Goal: Find specific page/section: Find specific page/section

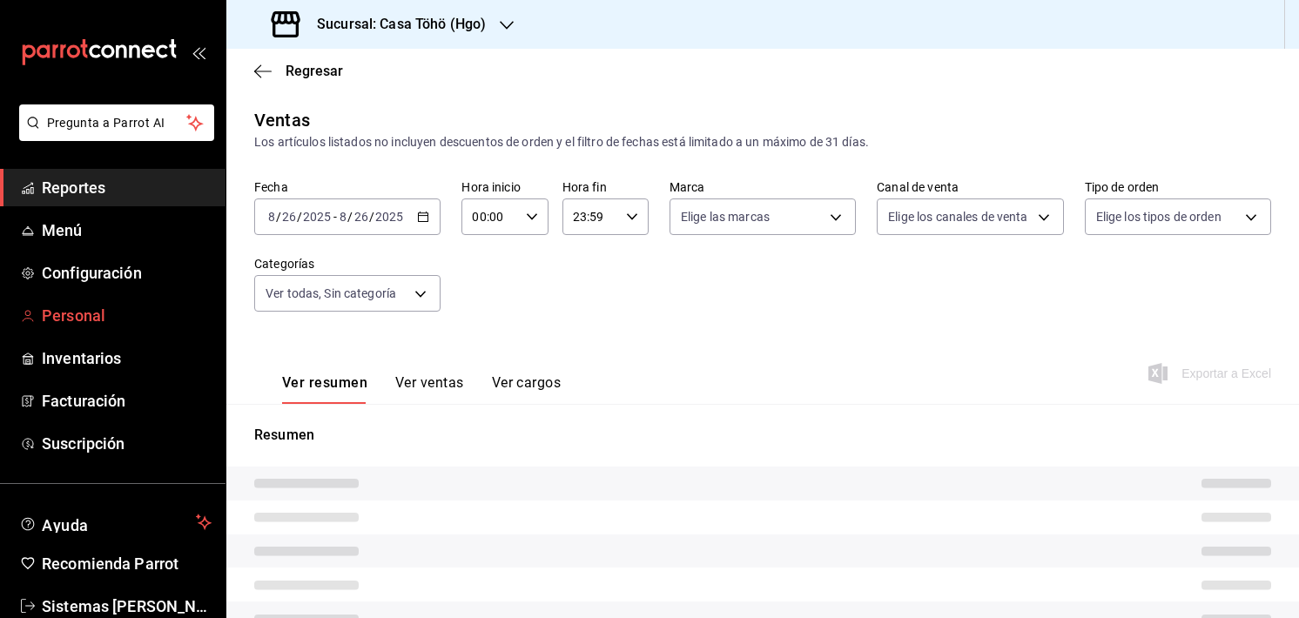
type input "d4618589-854c-42fb-9199-aab4cec7b855,28f2b0a5-eb9c-4e50-8eb7-b6e34f5562dd,e7c48…"
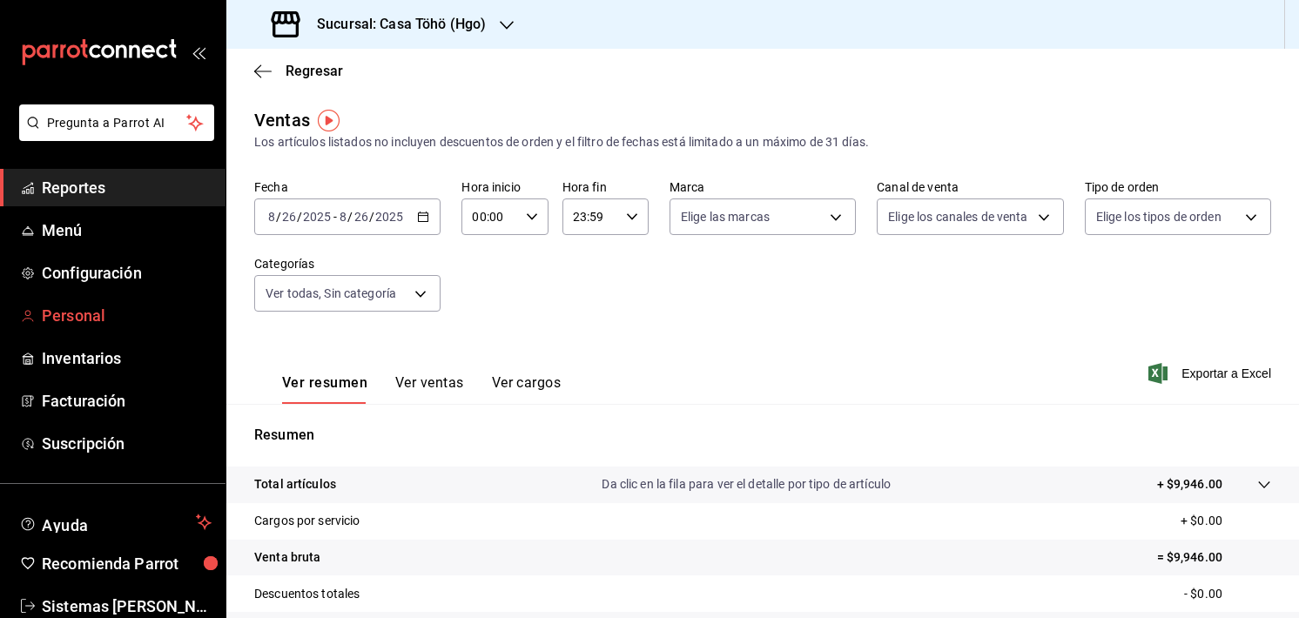
click at [69, 311] on span "Personal" at bounding box center [127, 315] width 170 height 23
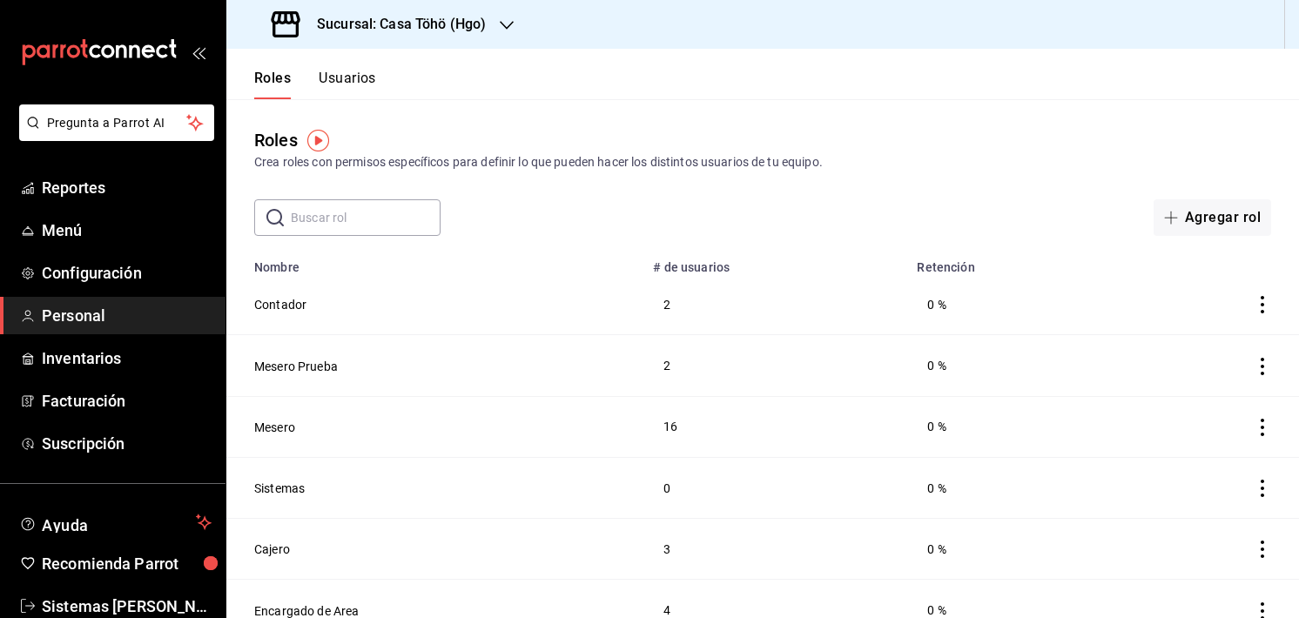
click at [848, 154] on div "Crea roles con permisos específicos para definir lo que pueden hacer los distin…" at bounding box center [762, 162] width 1017 height 18
click at [70, 235] on span "Menú" at bounding box center [127, 229] width 170 height 23
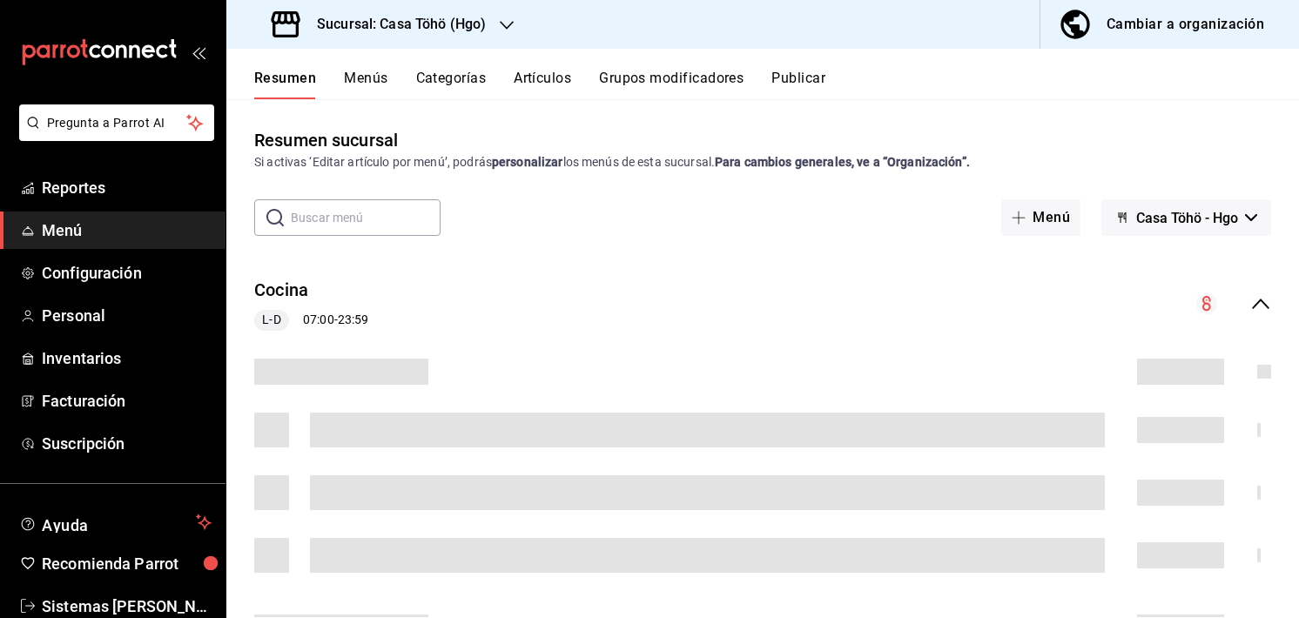
click at [568, 87] on button "Artículos" at bounding box center [541, 85] width 57 height 30
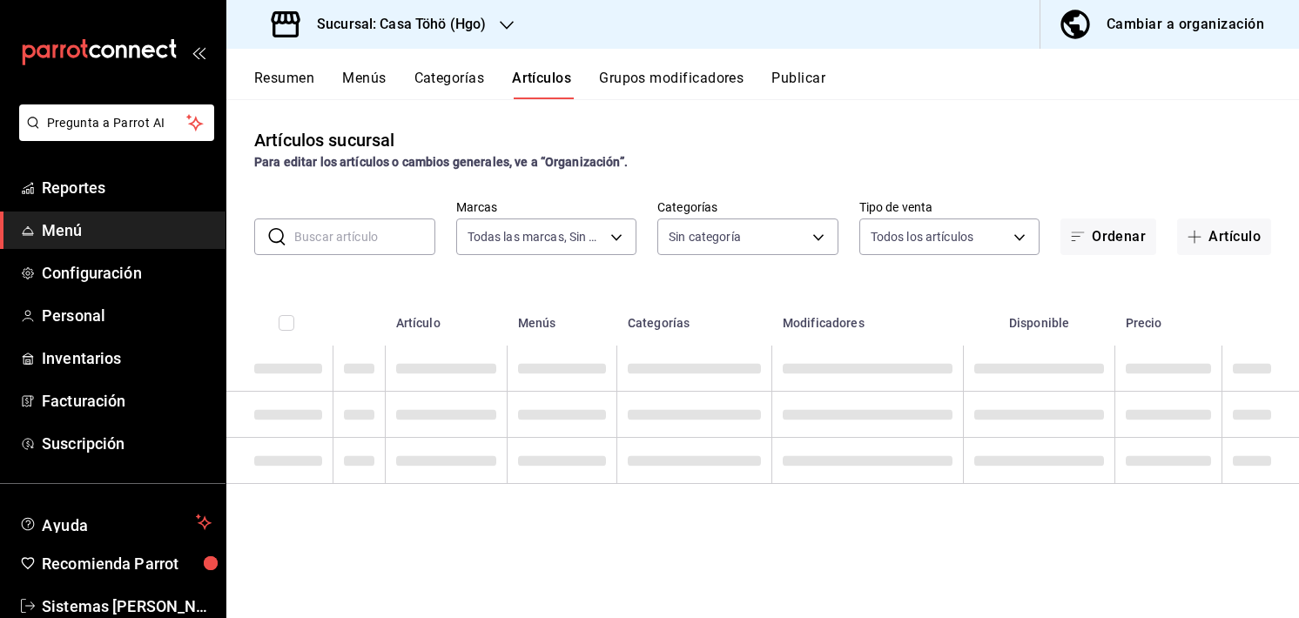
type input "3863094e-80de-4485-9a79-27000a153f73"
click at [336, 224] on input "text" at bounding box center [364, 236] width 141 height 35
type input "d4618589-854c-42fb-9199-aab4cec7b855,28f2b0a5-eb9c-4e50-8eb7-b6e34f5562dd,e7c48…"
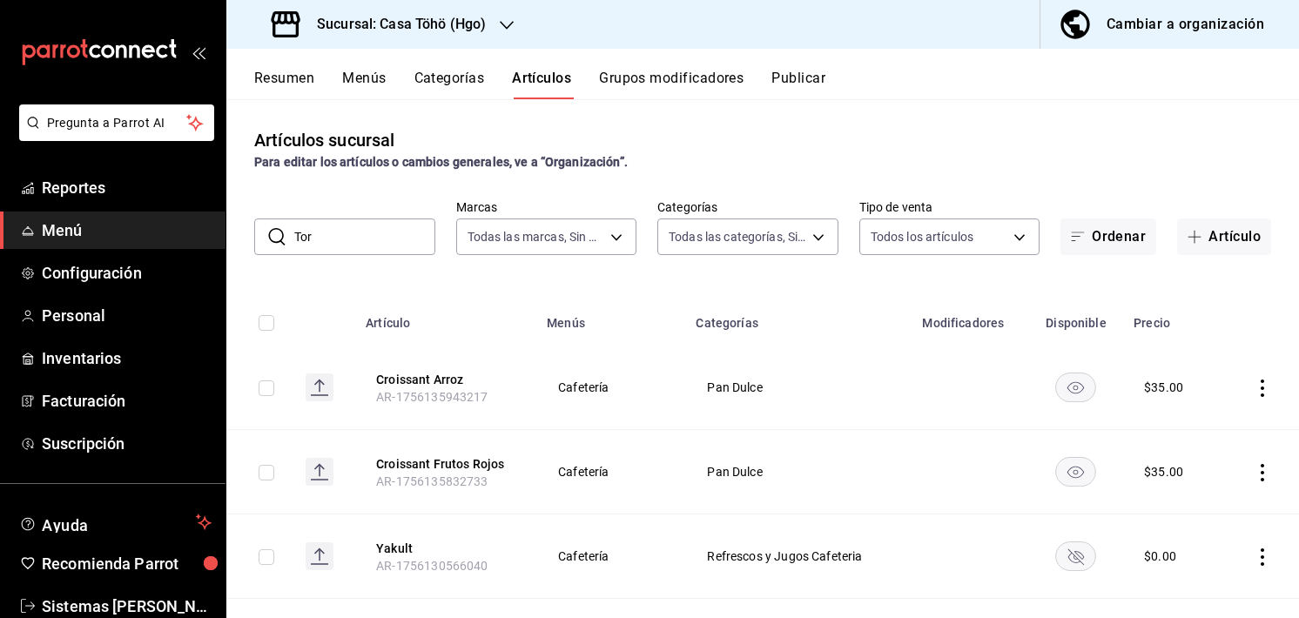
type input "Toro"
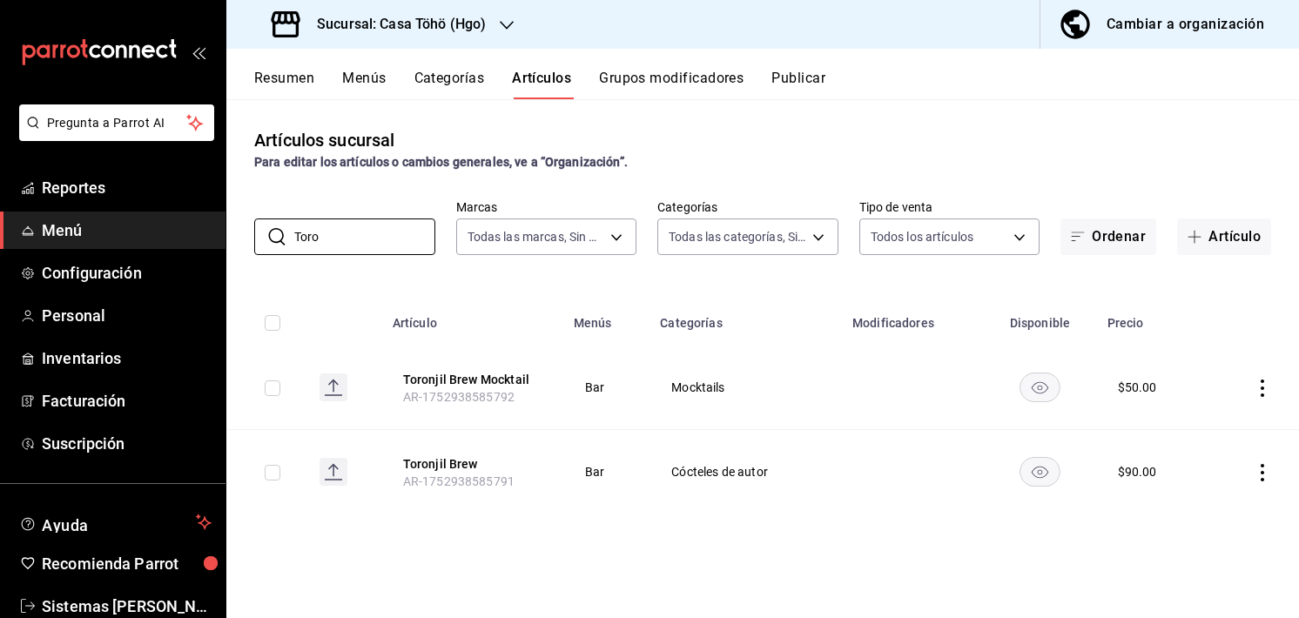
drag, startPoint x: 414, startPoint y: 245, endPoint x: 202, endPoint y: 235, distance: 212.6
click at [202, 235] on div "Pregunta a Parrot AI Reportes Menú Configuración Personal Inventarios Facturaci…" at bounding box center [649, 309] width 1299 height 618
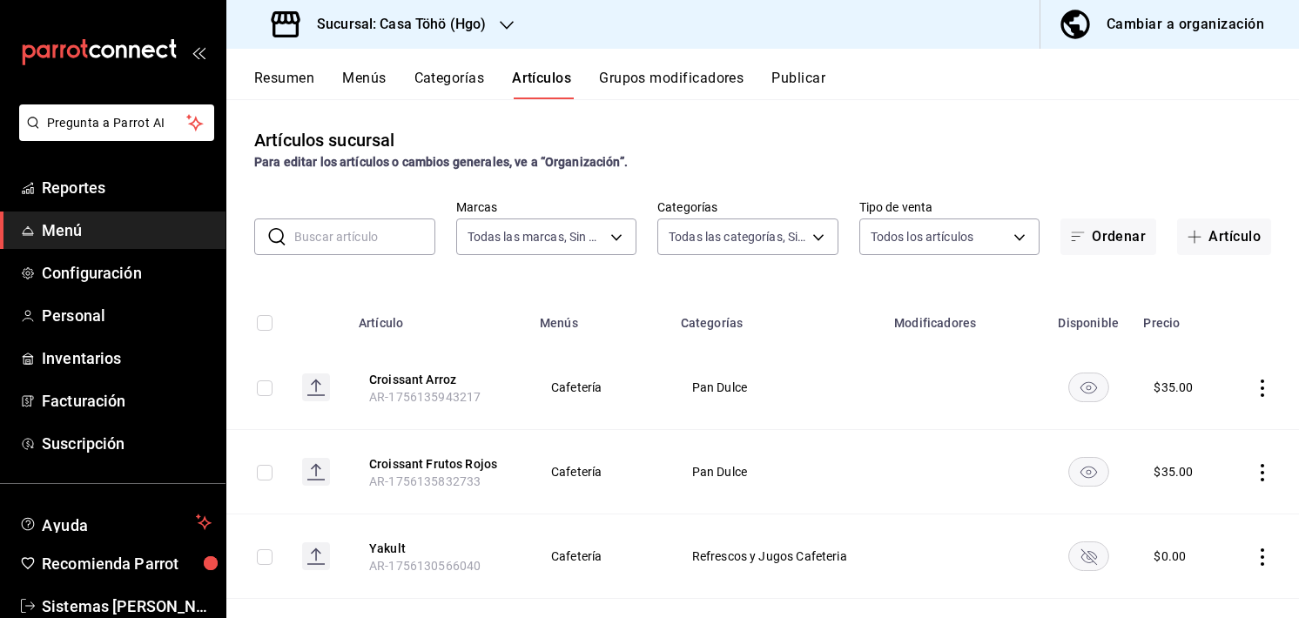
click at [975, 193] on div "Artículos sucursal Para editar los artículos o cambios generales, ve a “Organiz…" at bounding box center [762, 358] width 1072 height 518
drag, startPoint x: 938, startPoint y: 48, endPoint x: 971, endPoint y: -87, distance: 138.9
click at [971, 0] on html "Pregunta a Parrot AI Reportes Menú Configuración Personal Inventarios Facturaci…" at bounding box center [649, 309] width 1299 height 618
click at [75, 315] on span "Personal" at bounding box center [127, 315] width 170 height 23
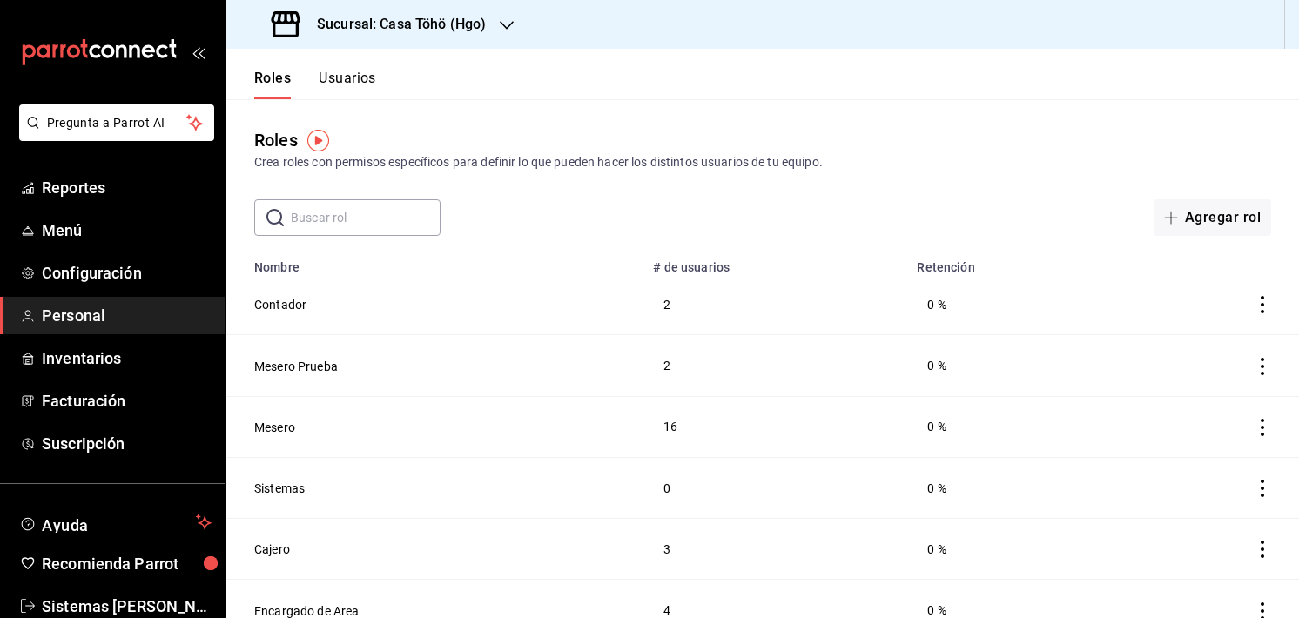
click at [338, 74] on button "Usuarios" at bounding box center [347, 85] width 57 height 30
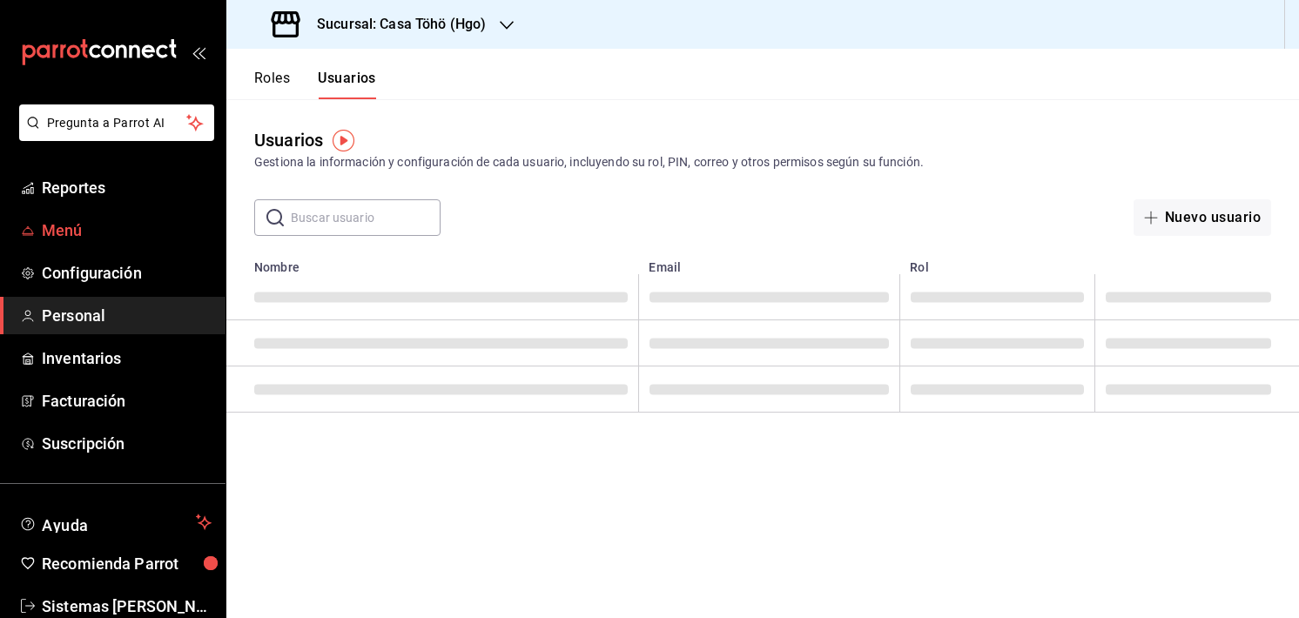
click at [62, 220] on span "Menú" at bounding box center [127, 229] width 170 height 23
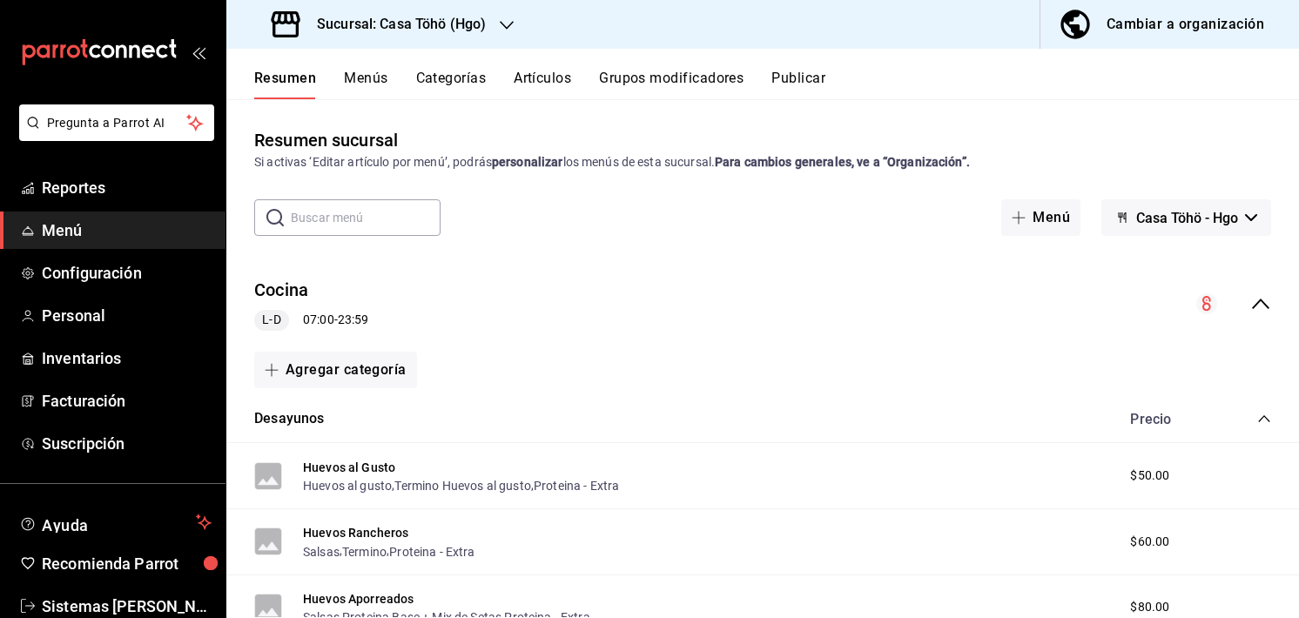
click at [901, 133] on div "Resumen sucursal Si activas ‘Editar artículo por menú’, podrás personalizar los…" at bounding box center [762, 149] width 1072 height 44
click at [710, 366] on div "Agregar categoría" at bounding box center [762, 370] width 1017 height 37
click at [574, 331] on div "Cocina L-D 07:00 - 23:59" at bounding box center [762, 304] width 1072 height 81
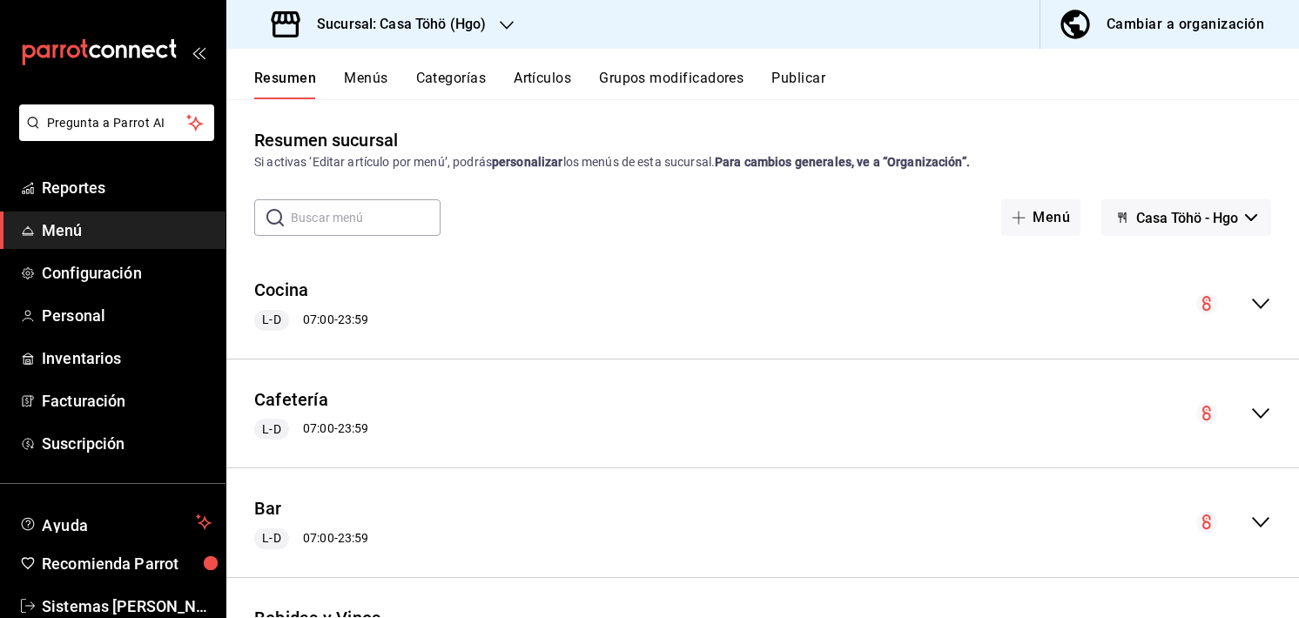
click at [529, 206] on div "​ ​ Menú Casa Töhö - Hgo" at bounding box center [762, 217] width 1072 height 37
click at [70, 203] on link "Reportes" at bounding box center [112, 187] width 225 height 37
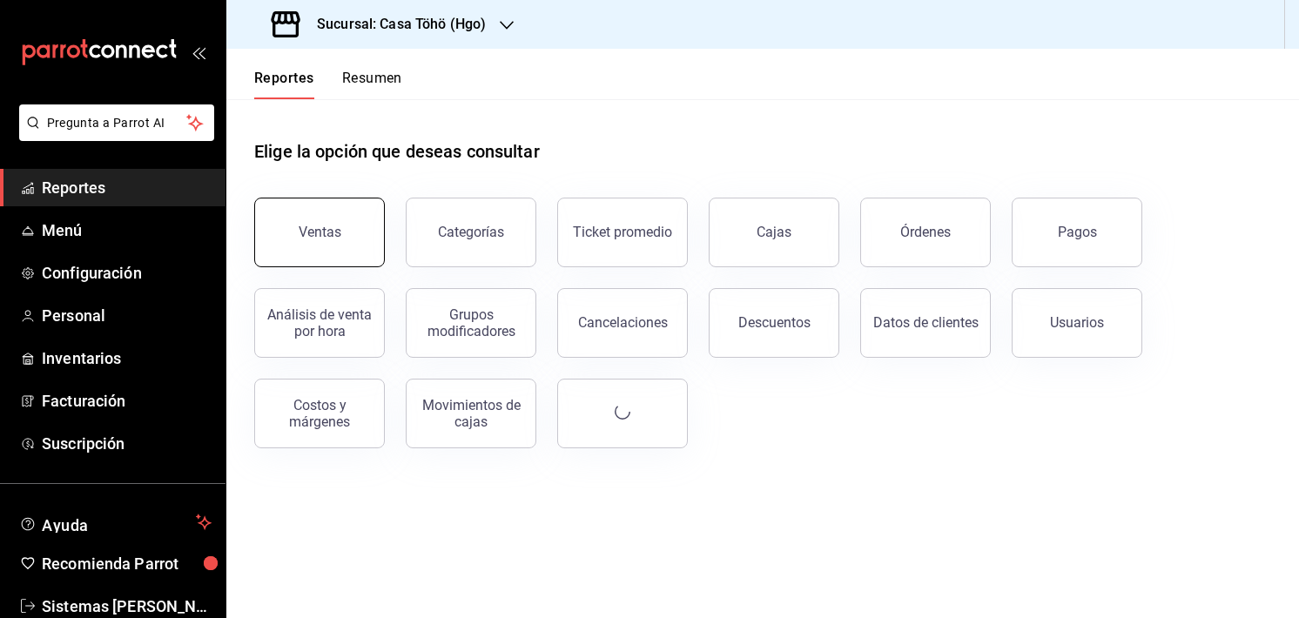
click at [355, 243] on button "Ventas" at bounding box center [319, 233] width 131 height 70
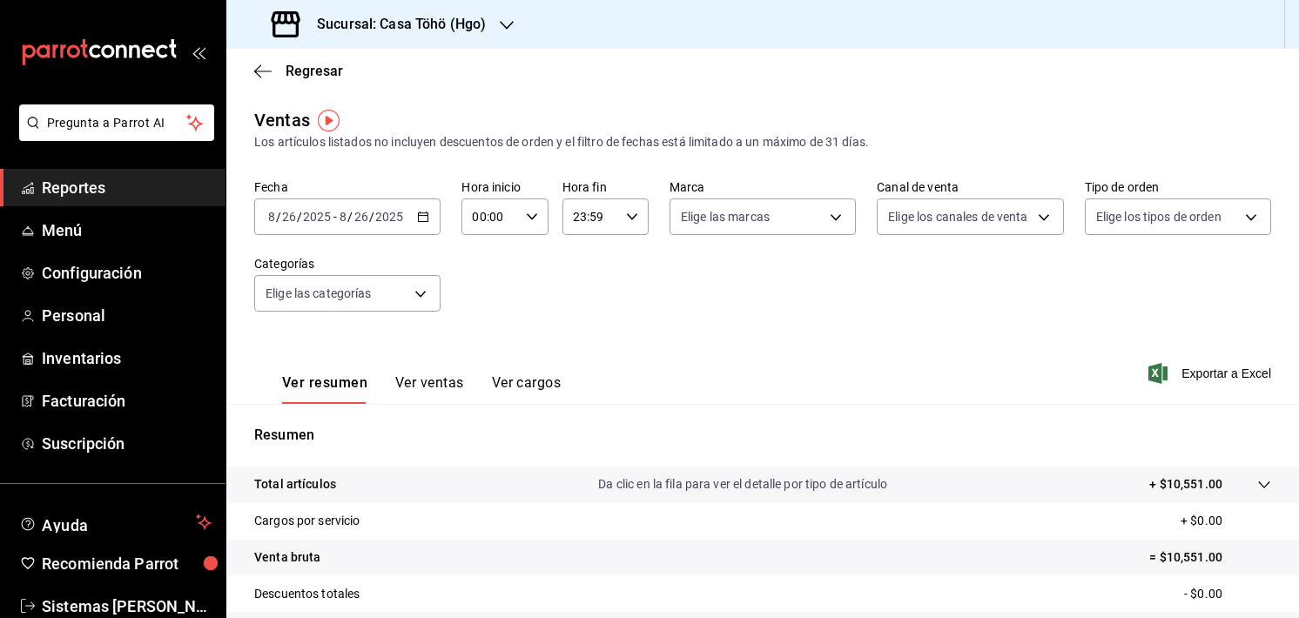
click at [846, 292] on div "Fecha [DATE] [DATE] - [DATE] [DATE] Hora inicio 00:00 Hora inicio Hora fin 23:5…" at bounding box center [762, 255] width 1017 height 153
click at [513, 300] on div "Fecha [DATE] [DATE] - [DATE] [DATE] Hora inicio 00:00 Hora inicio Hora fin 23:5…" at bounding box center [762, 255] width 1017 height 153
